Goal: Transaction & Acquisition: Purchase product/service

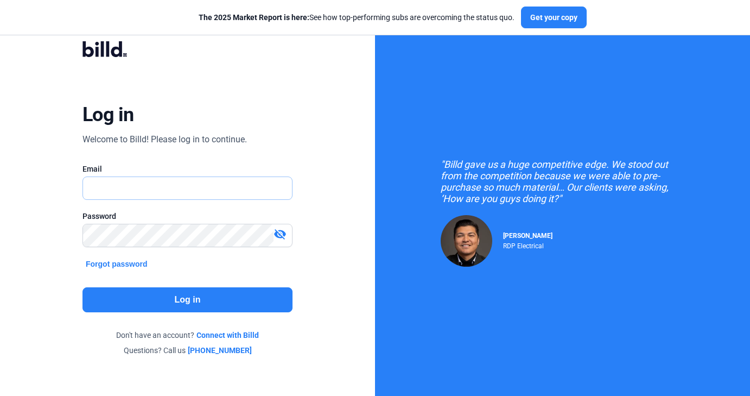
type input "[DOMAIN_NAME][EMAIL_ADDRESS][DOMAIN_NAME]"
click at [186, 295] on button "Log in" at bounding box center [187, 299] width 210 height 25
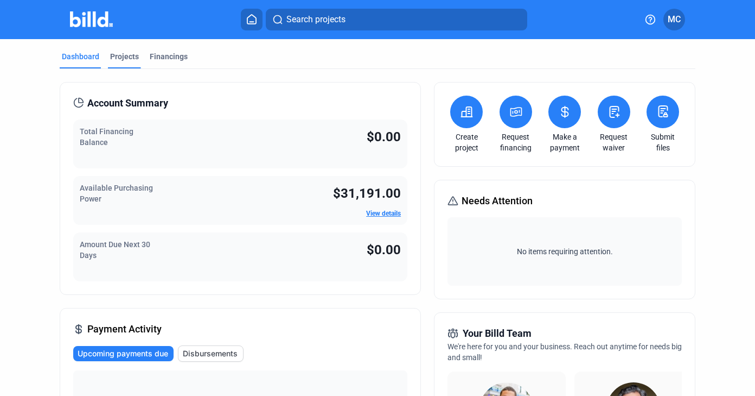
click at [121, 57] on div "Projects" at bounding box center [124, 56] width 29 height 11
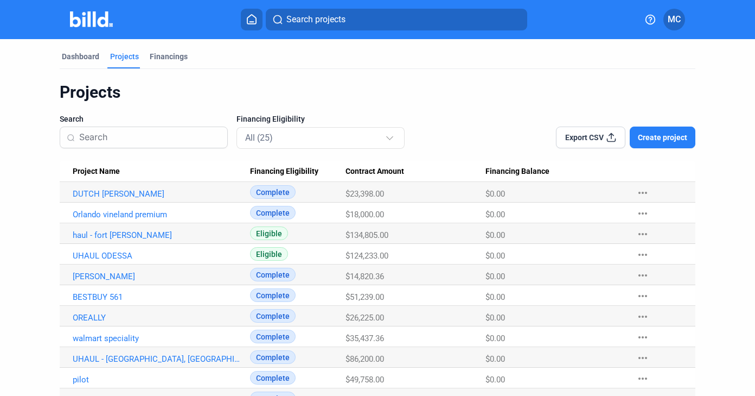
click at [664, 139] on span "Create project" at bounding box center [662, 137] width 49 height 11
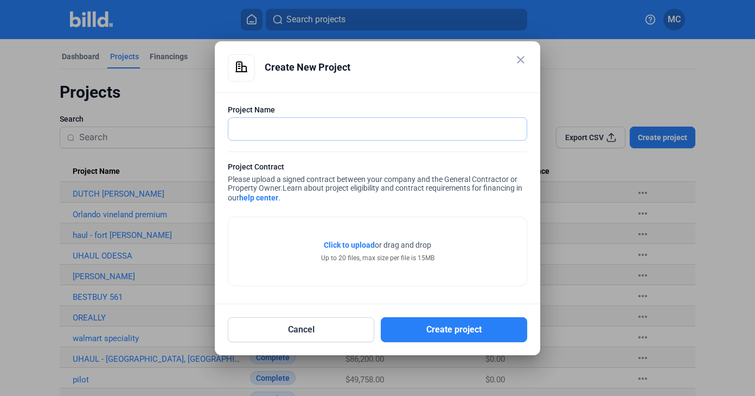
click at [406, 131] on input "text" at bounding box center [371, 129] width 287 height 22
drag, startPoint x: 311, startPoint y: 125, endPoint x: 201, endPoint y: 112, distance: 110.9
click at [201, 113] on div "close Create New Project Project Name humane society Project Contract Please up…" at bounding box center [377, 198] width 755 height 396
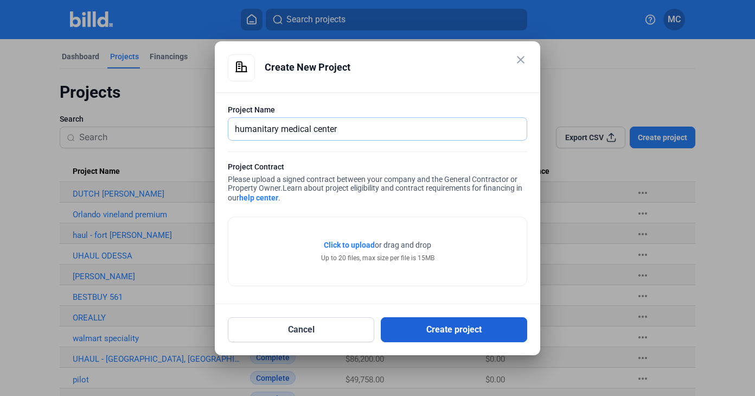
type input "humanitary medical center"
click at [417, 330] on button "Create project" at bounding box center [454, 329] width 147 height 25
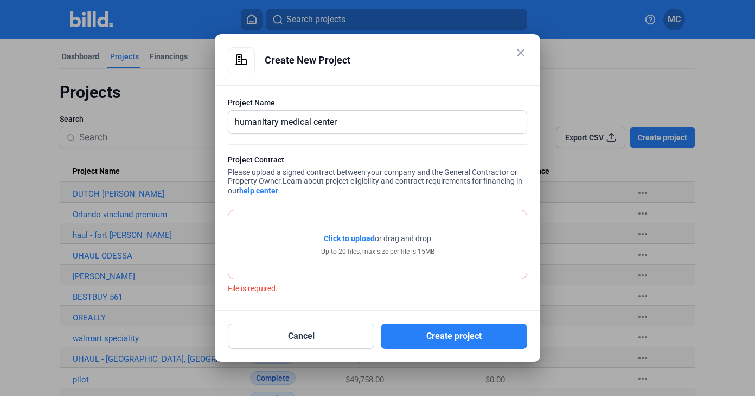
click at [356, 235] on span "Click to upload" at bounding box center [349, 238] width 51 height 9
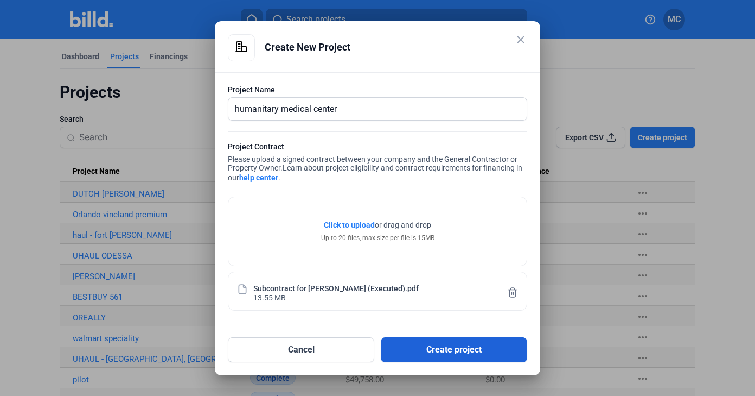
click at [417, 345] on button "Create project" at bounding box center [454, 349] width 147 height 25
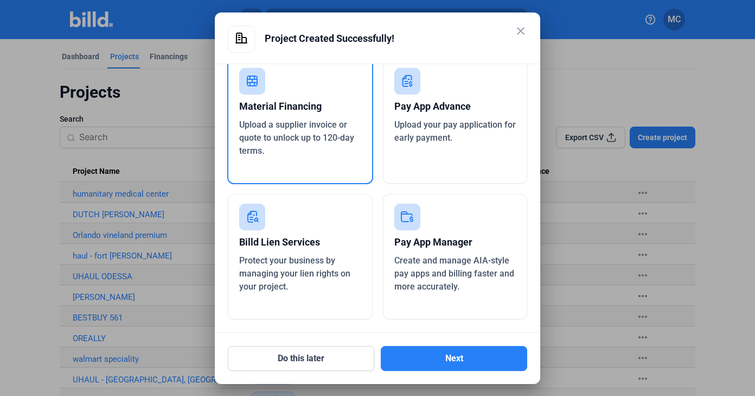
scroll to position [41, 0]
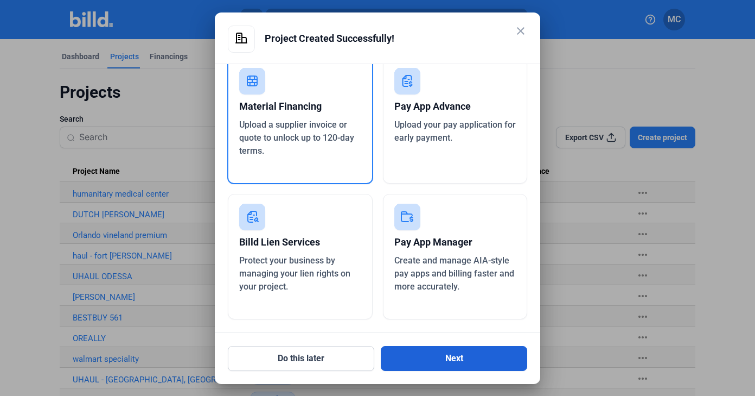
click at [450, 353] on button "Next" at bounding box center [454, 358] width 147 height 25
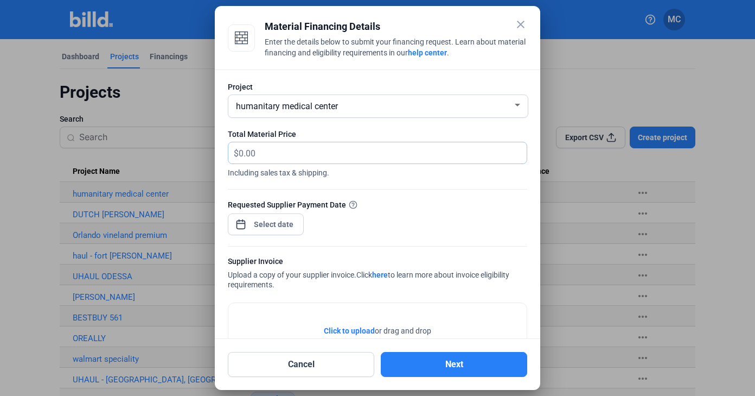
click at [336, 160] on input "text" at bounding box center [383, 152] width 288 height 21
type input "925.68"
click at [323, 220] on div "Requested Supplier Payment Date" at bounding box center [378, 222] width 300 height 47
click at [273, 228] on div "close Material Financing Details Enter the details below to submit your financi…" at bounding box center [377, 198] width 755 height 396
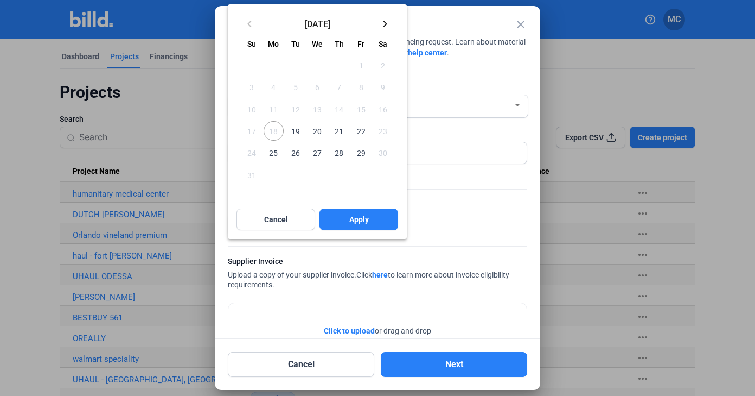
click at [297, 132] on span "19" at bounding box center [296, 131] width 20 height 20
click at [352, 215] on span "Apply" at bounding box center [359, 219] width 20 height 11
type input "[DATE]"
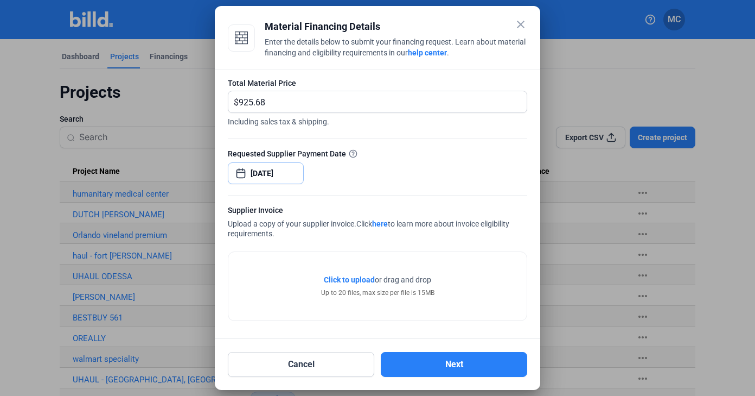
scroll to position [0, 0]
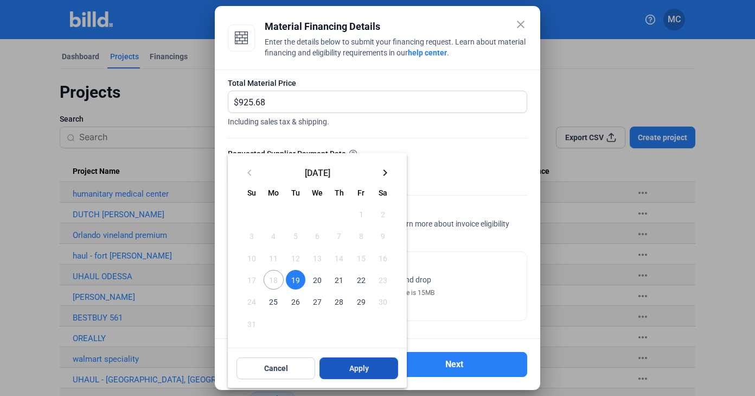
click at [357, 360] on button "Apply" at bounding box center [359, 368] width 79 height 22
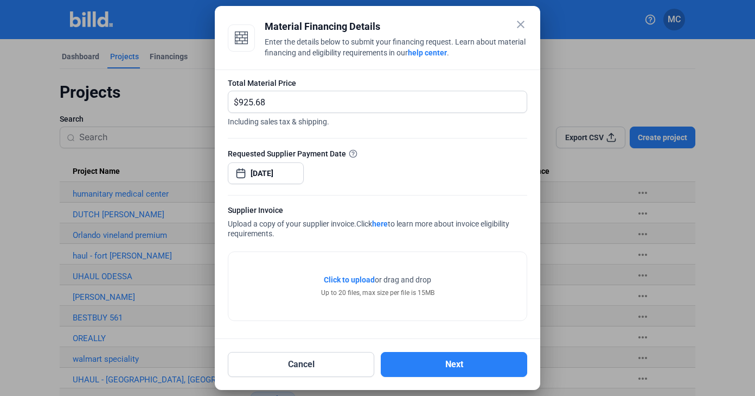
click at [342, 279] on span "Click to upload" at bounding box center [349, 279] width 51 height 9
click at [357, 276] on span "Click to upload" at bounding box center [349, 279] width 51 height 9
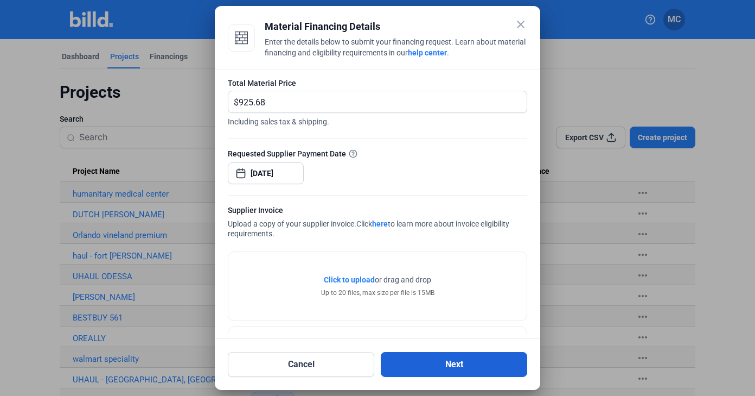
click at [440, 367] on button "Next" at bounding box center [454, 364] width 147 height 25
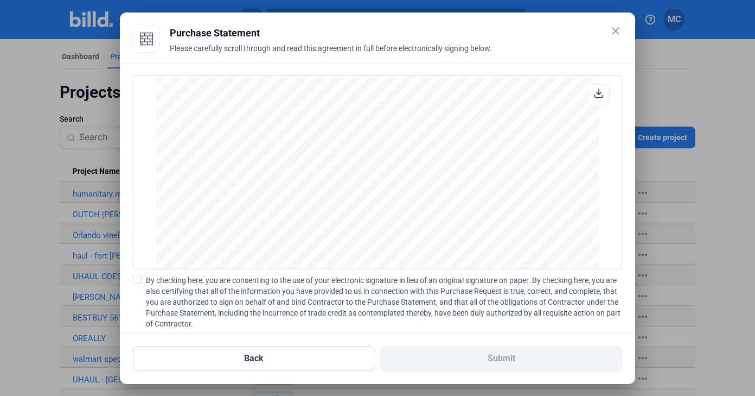
scroll to position [1470, 0]
click at [139, 281] on span at bounding box center [137, 279] width 9 height 9
click at [0, 0] on input "By checking here, you are consenting to the use of your electronic signature in…" at bounding box center [0, 0] width 0 height 0
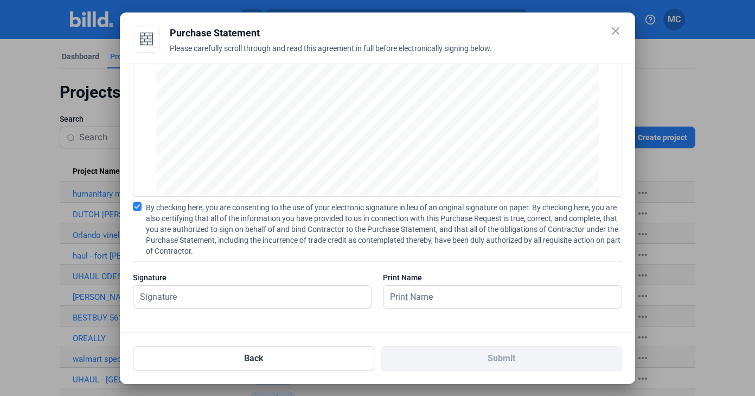
scroll to position [73, 0]
click at [331, 293] on input "text" at bounding box center [246, 296] width 226 height 22
type input "[PERSON_NAME]"
click at [427, 293] on input "text" at bounding box center [503, 296] width 238 height 22
type input "c"
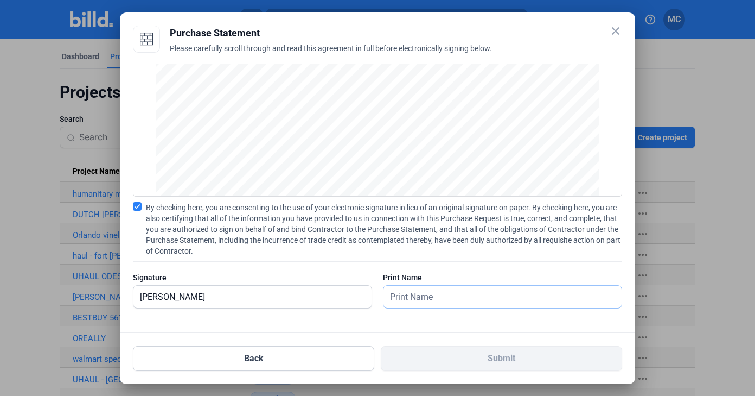
type input "="
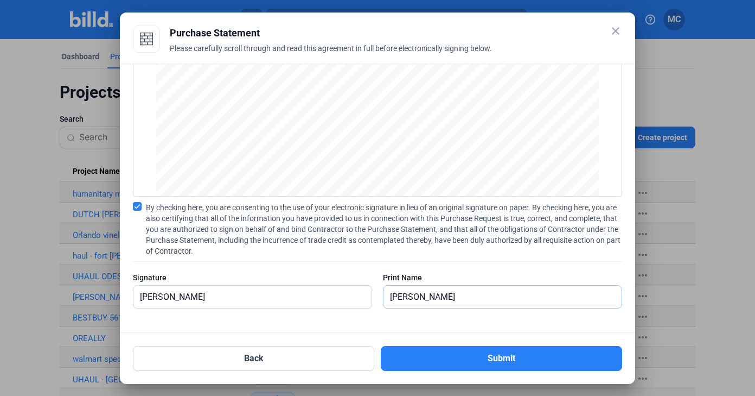
type input "[PERSON_NAME]"
drag, startPoint x: 423, startPoint y: 316, endPoint x: 314, endPoint y: 296, distance: 111.4
click at [314, 296] on input "[PERSON_NAME]" at bounding box center [246, 296] width 226 height 22
type input "[PERSON_NAME]"
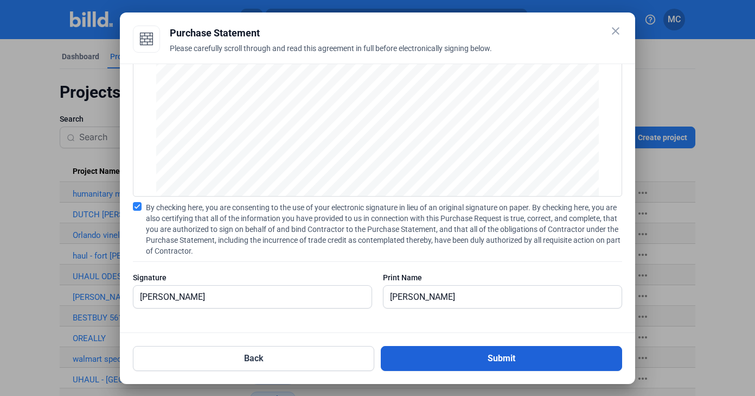
drag, startPoint x: 314, startPoint y: 296, endPoint x: 448, endPoint y: 360, distance: 148.5
click at [448, 360] on button "Submit" at bounding box center [501, 358] width 241 height 25
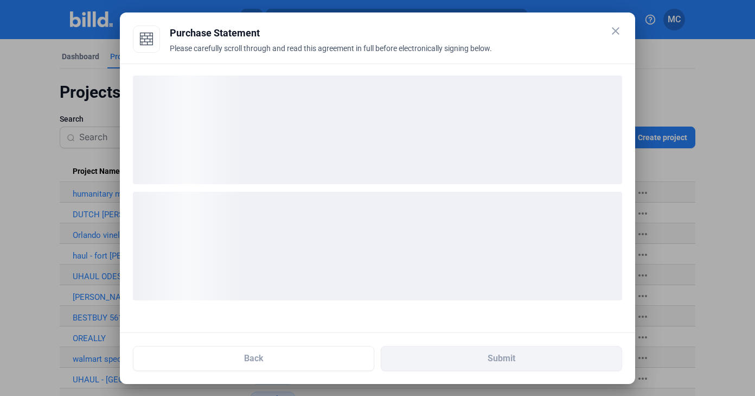
scroll to position [0, 0]
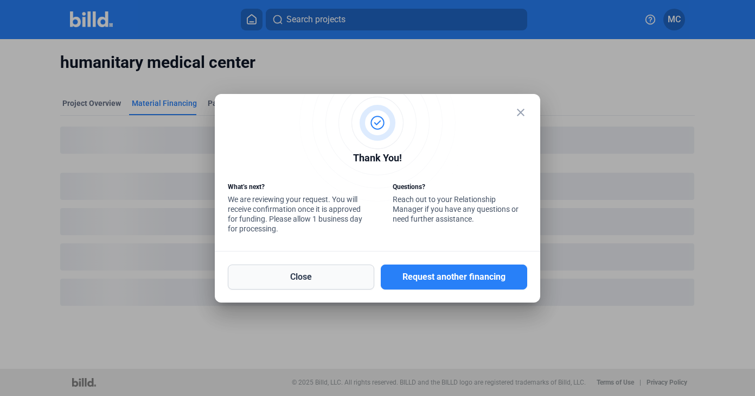
click at [357, 281] on button "Close" at bounding box center [301, 276] width 147 height 25
